Goal: Task Accomplishment & Management: Use online tool/utility

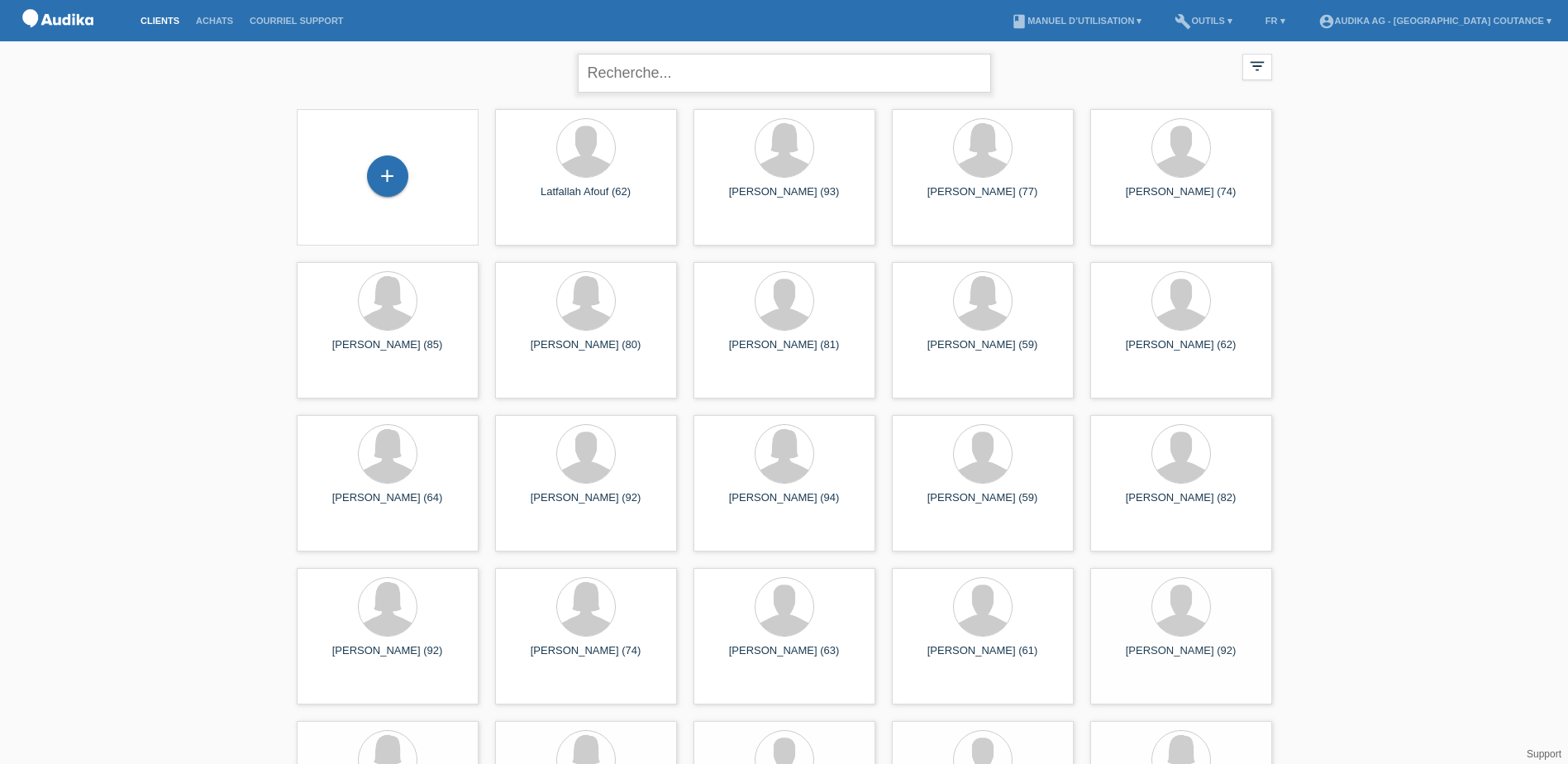
click at [661, 82] on input "text" at bounding box center [785, 73] width 413 height 38
type input "mondati"
click at [694, 74] on input "mondati" at bounding box center [785, 73] width 413 height 38
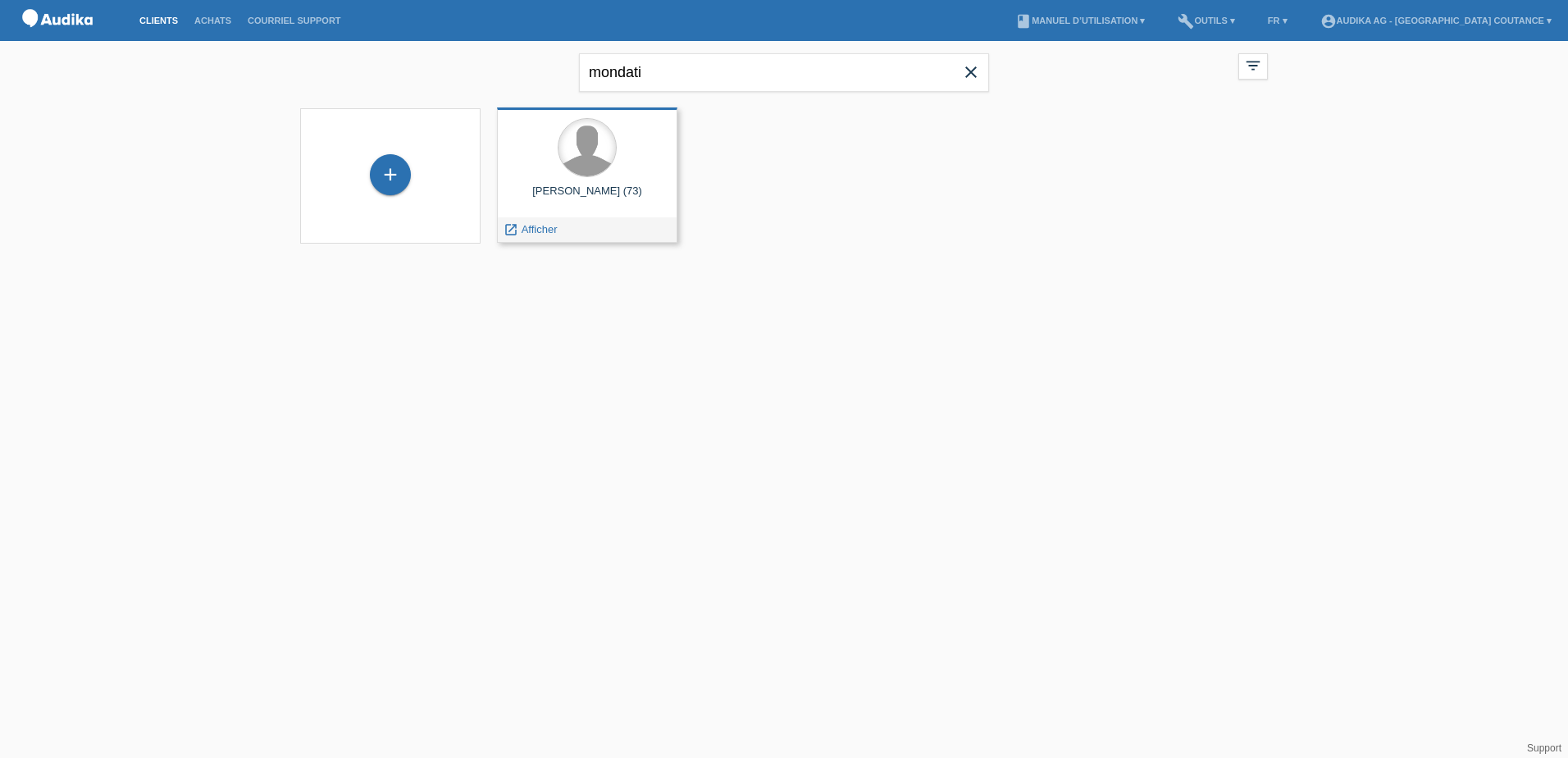
click at [574, 168] on div at bounding box center [586, 147] width 57 height 57
click at [540, 230] on span "Afficher" at bounding box center [540, 230] width 36 height 13
click at [583, 163] on div at bounding box center [586, 147] width 57 height 57
click at [546, 231] on span "Afficher" at bounding box center [540, 230] width 36 height 13
click at [579, 166] on div at bounding box center [586, 147] width 57 height 57
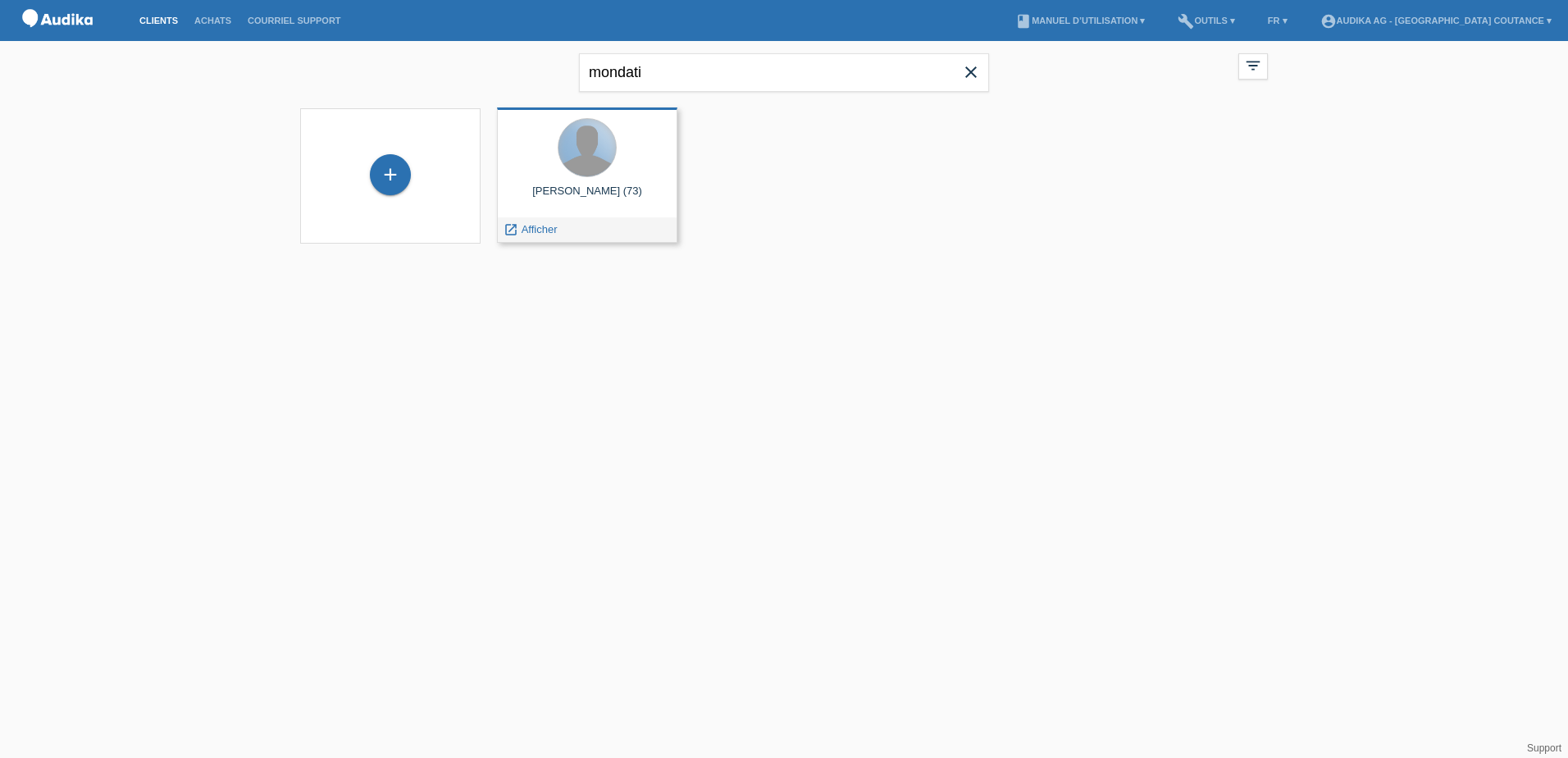
click at [579, 166] on div at bounding box center [586, 147] width 57 height 57
click at [573, 188] on div "Luigi Mondati (73)" at bounding box center [587, 197] width 154 height 26
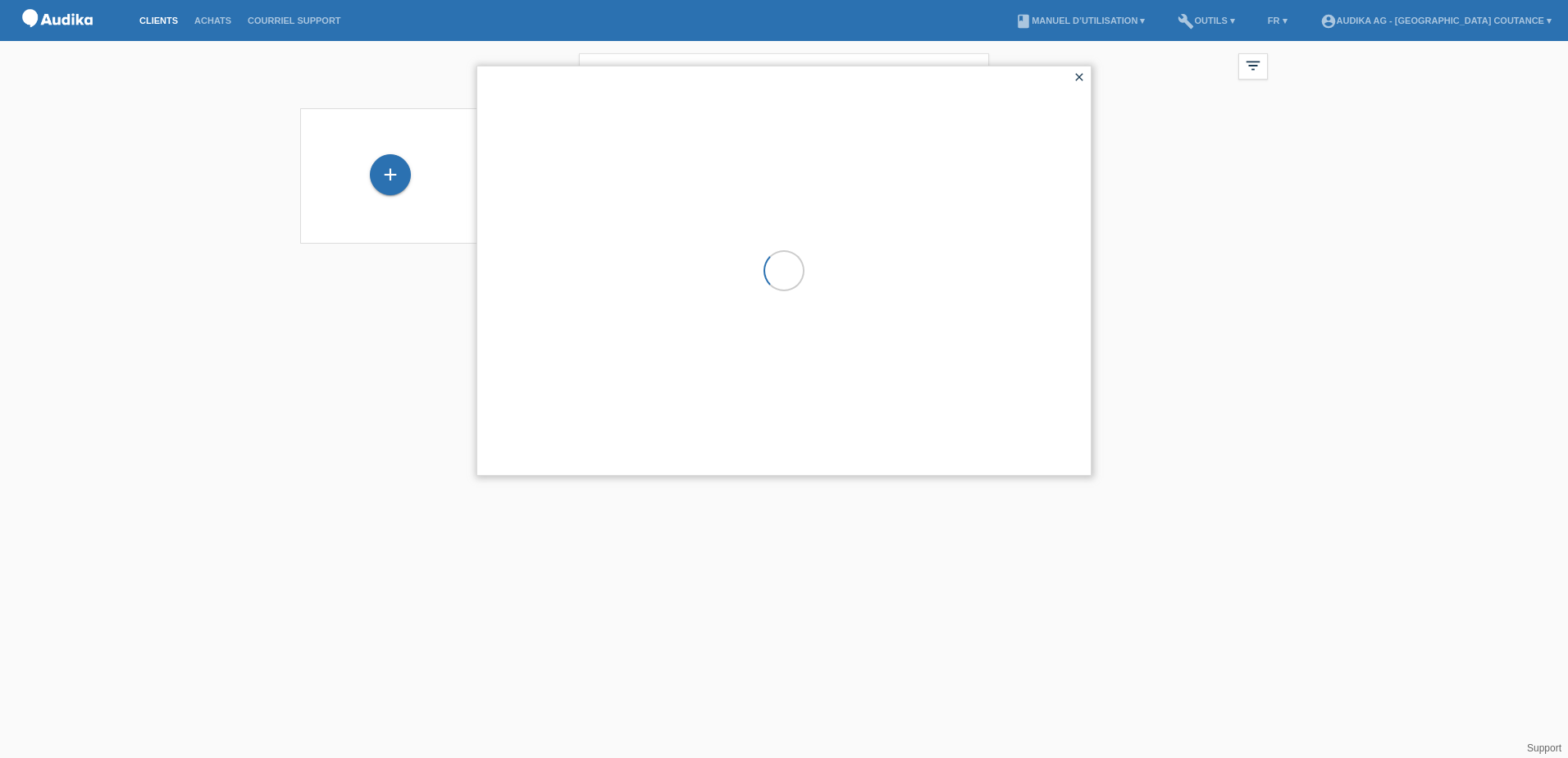
click at [574, 189] on div at bounding box center [784, 271] width 613 height 409
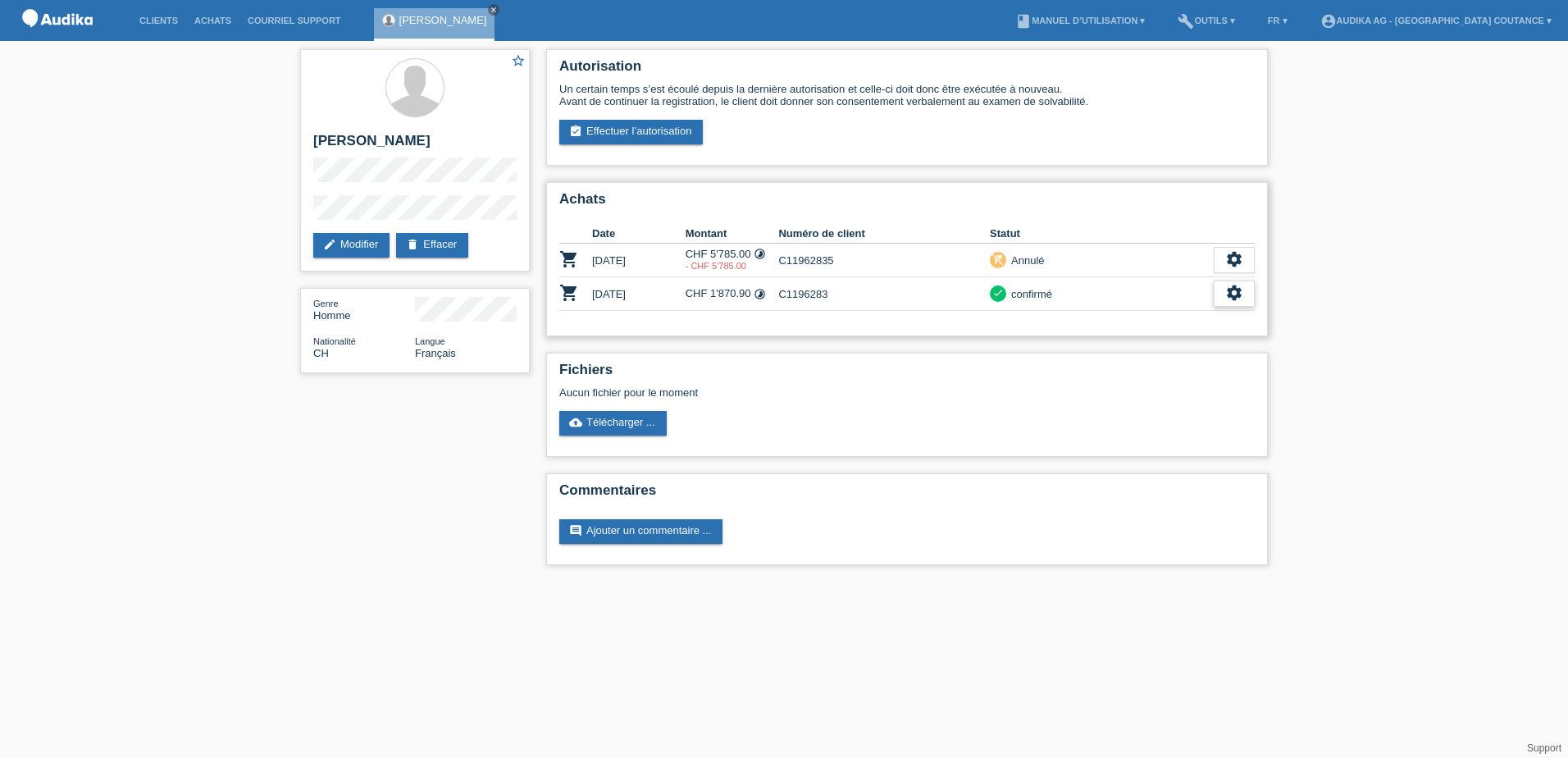
click at [1240, 292] on icon "settings" at bounding box center [1234, 293] width 18 height 18
click at [1086, 393] on span "Ajouter une annulation..." at bounding box center [1102, 393] width 121 height 20
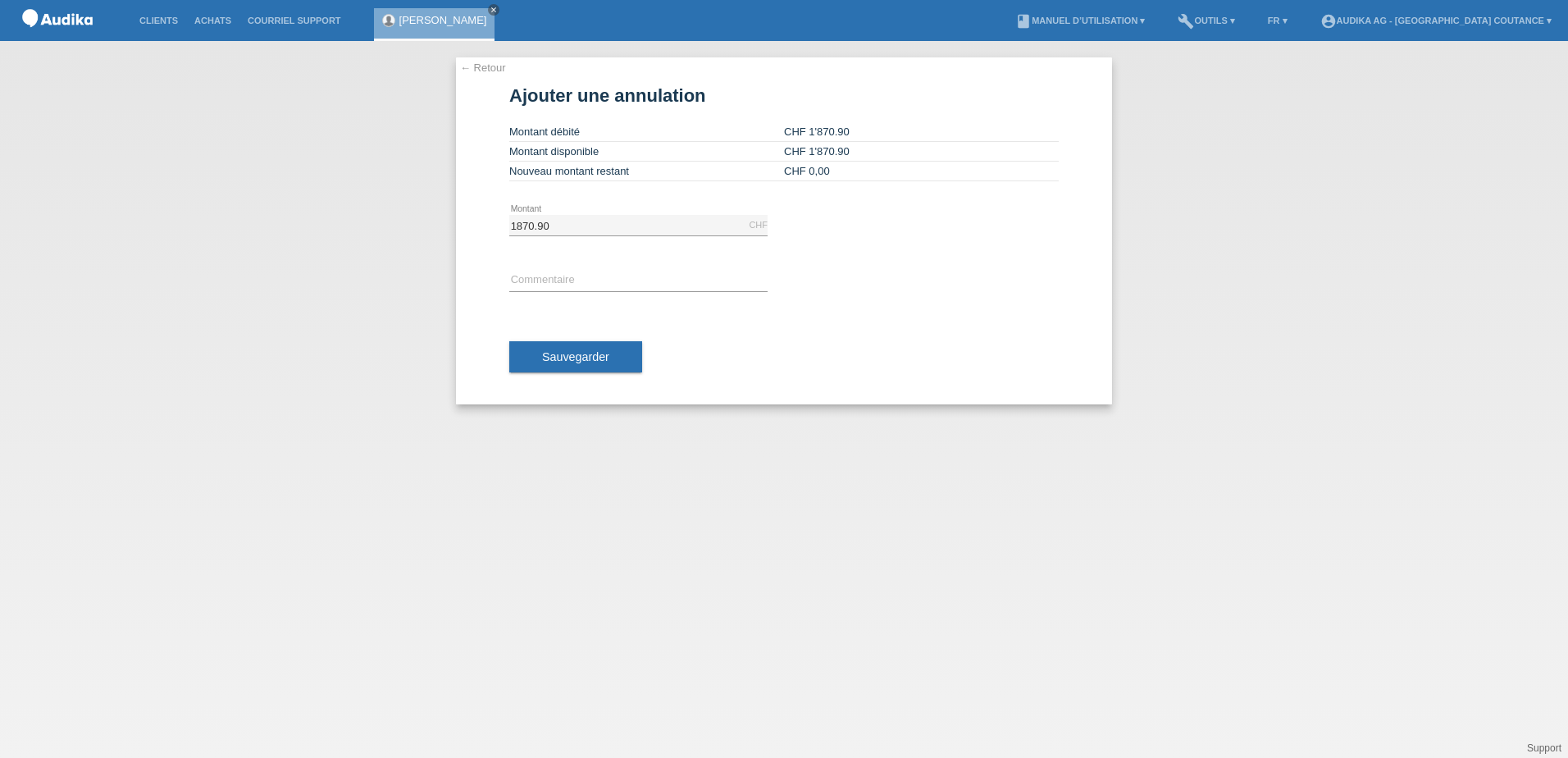
click at [619, 345] on button "Sauvegarder" at bounding box center [575, 357] width 132 height 31
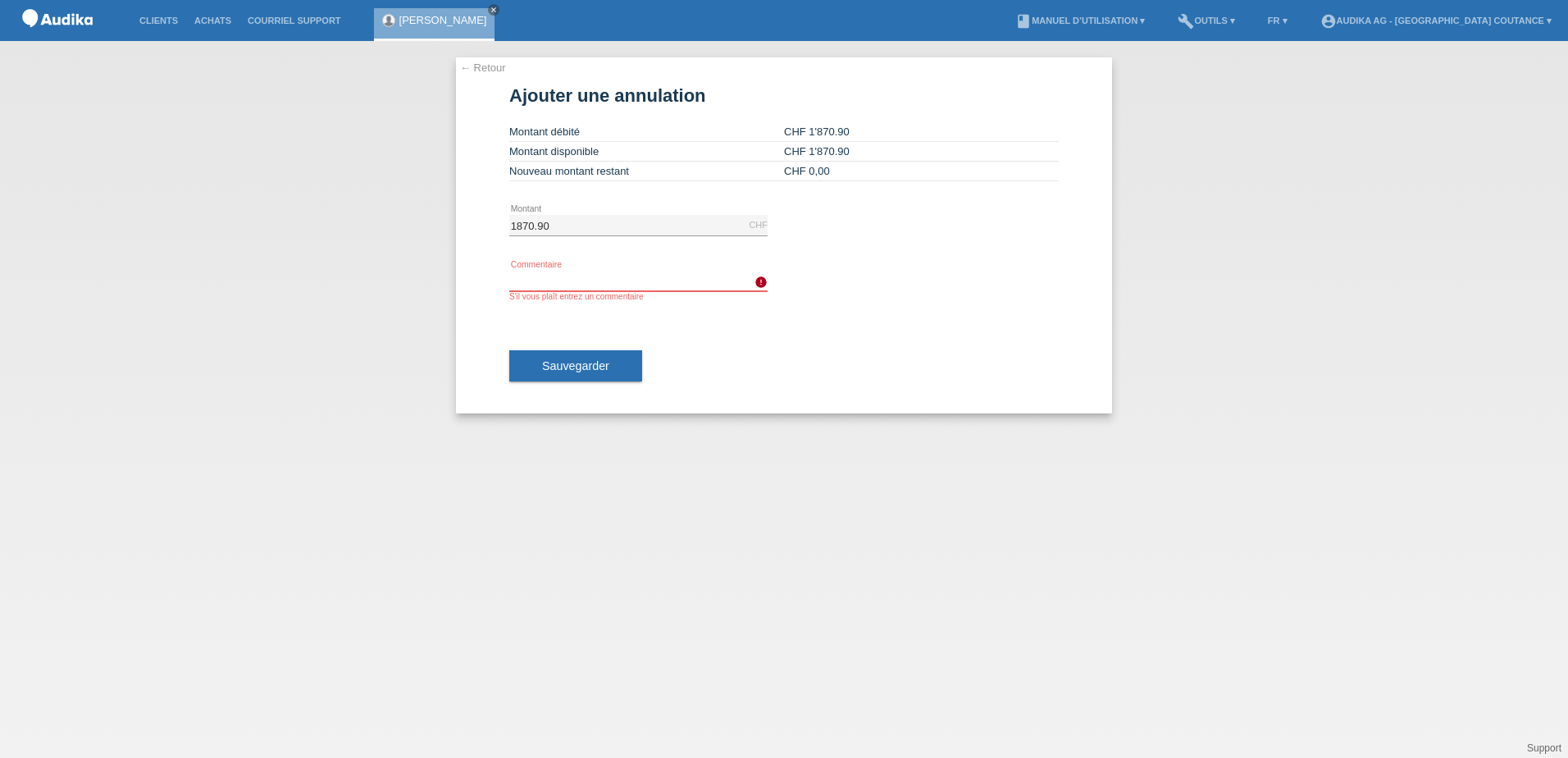
click at [645, 283] on input "text" at bounding box center [638, 281] width 259 height 21
type input "annuler crédit"
click at [583, 370] on span "Sauvegarder" at bounding box center [575, 366] width 67 height 13
